Goal: Information Seeking & Learning: Learn about a topic

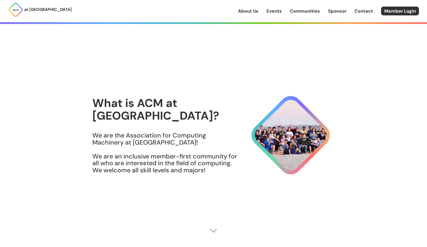
click at [250, 11] on link "About Us" at bounding box center [248, 11] width 20 height 7
click at [12, 11] on img at bounding box center [15, 9] width 15 height 15
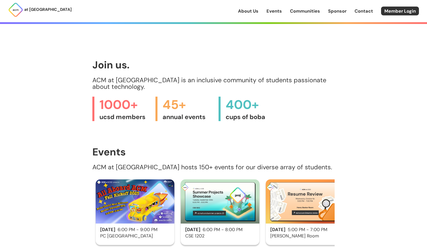
scroll to position [219, 0]
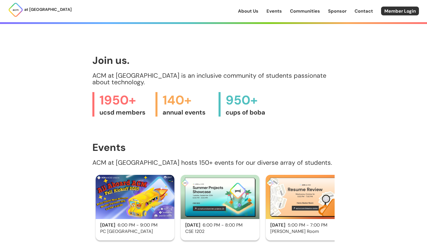
click at [147, 134] on main "We are UCSD's largest code + design + innovate community. Join Us > Explore Eve…" at bounding box center [213, 85] width 242 height 565
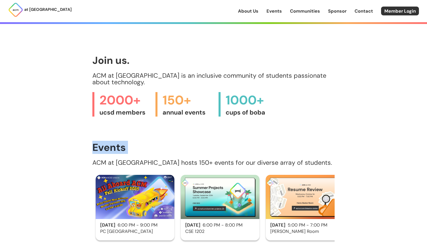
click at [147, 134] on main "We are UCSD's largest code + design + innovate community. Join Us > Explore Eve…" at bounding box center [213, 85] width 242 height 565
